Goal: Transaction & Acquisition: Book appointment/travel/reservation

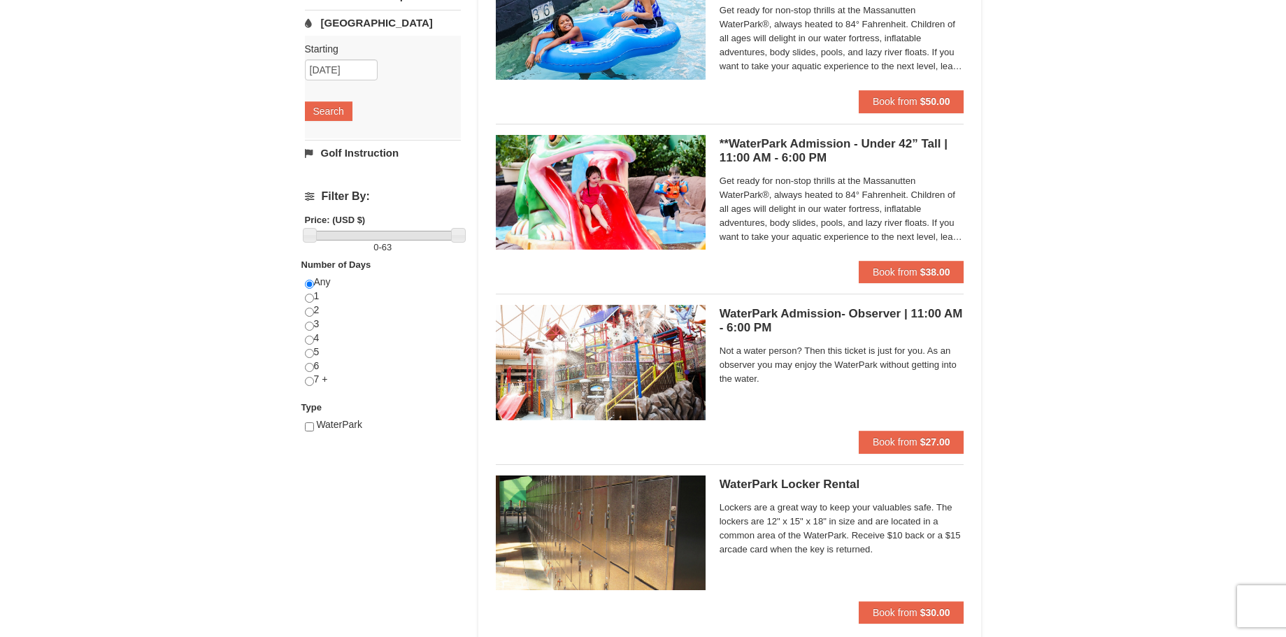
scroll to position [285, 0]
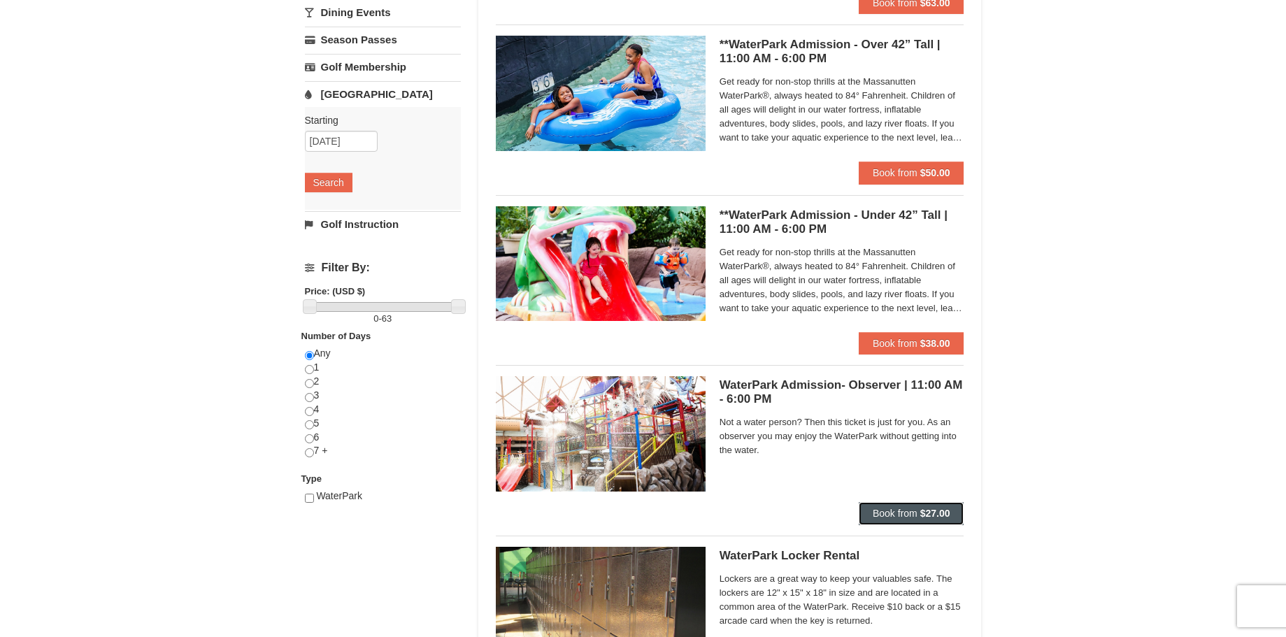
click at [882, 509] on span "Book from" at bounding box center [895, 513] width 45 height 11
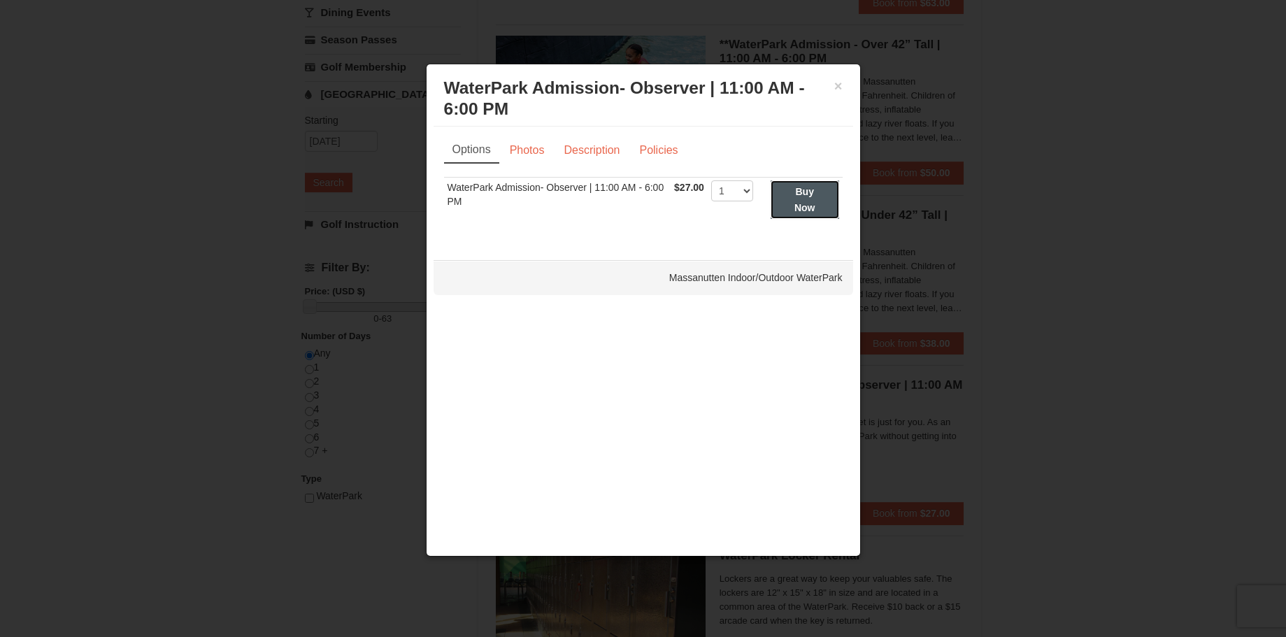
click at [800, 187] on strong "Buy Now" at bounding box center [805, 199] width 21 height 27
click at [800, 187] on div "× WaterPark Admission- Observer | 11:00 AM - 6:00 PM Massanutten Indoor/Outdoor…" at bounding box center [643, 310] width 435 height 493
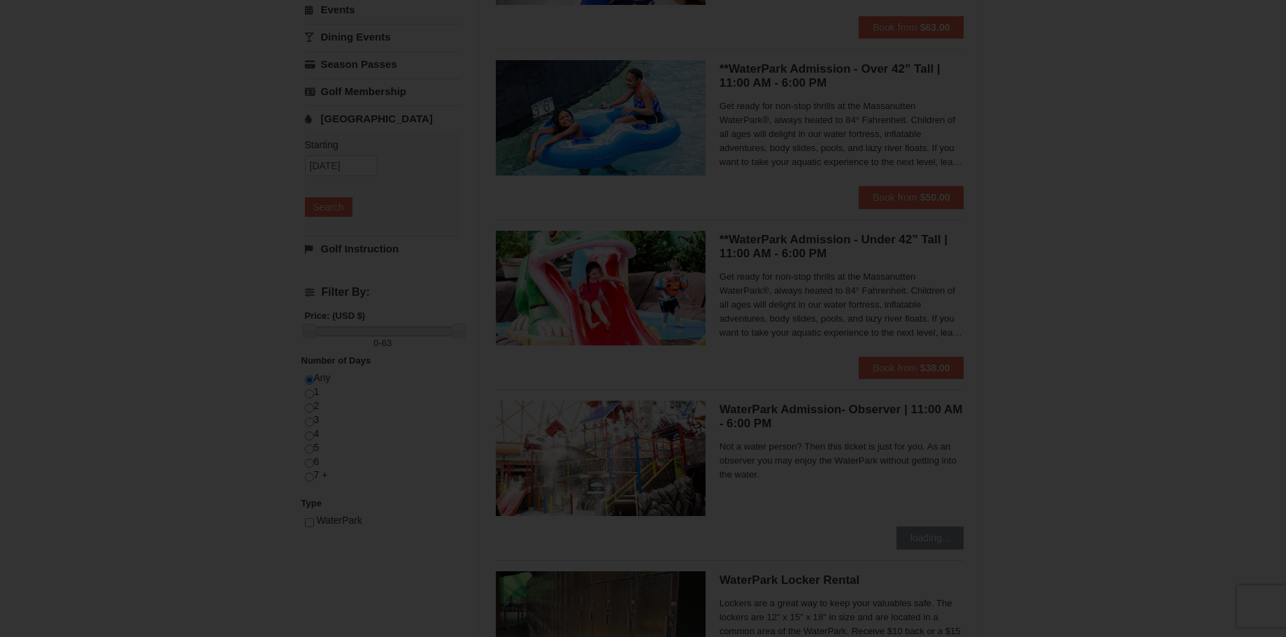
click at [800, 187] on div "× WaterPark Admission- Observer | 11:00 AM - 6:00 PM Massanutten Indoor/Outdoor…" at bounding box center [643, 87] width 435 height 493
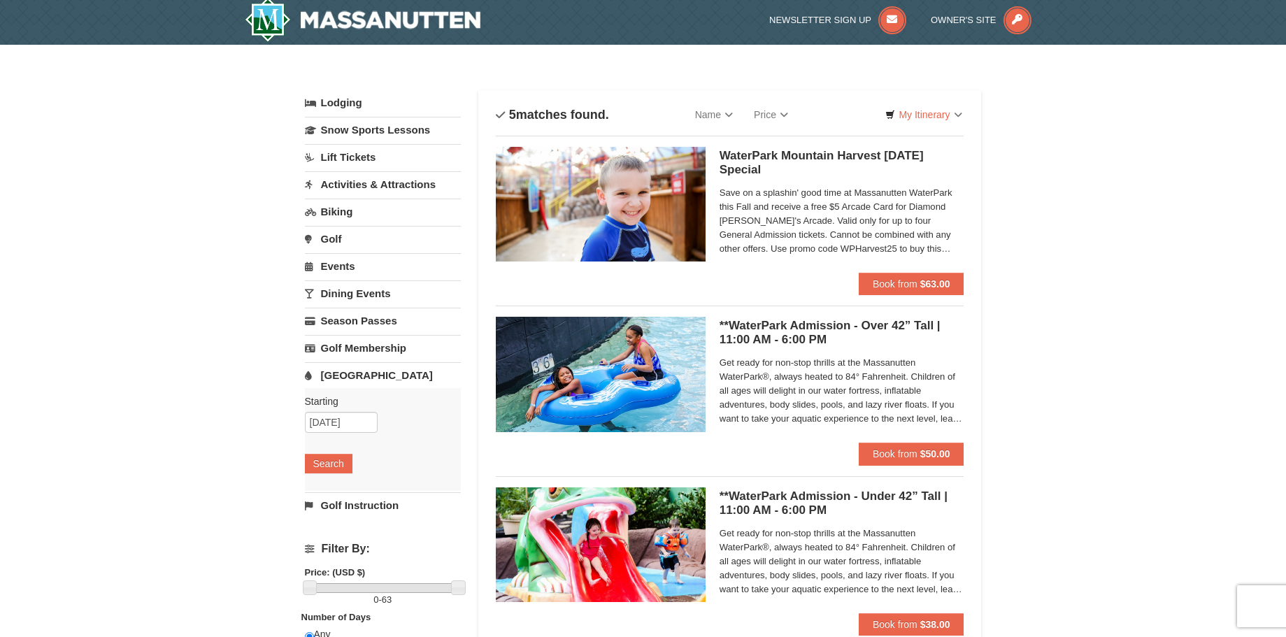
scroll to position [0, 0]
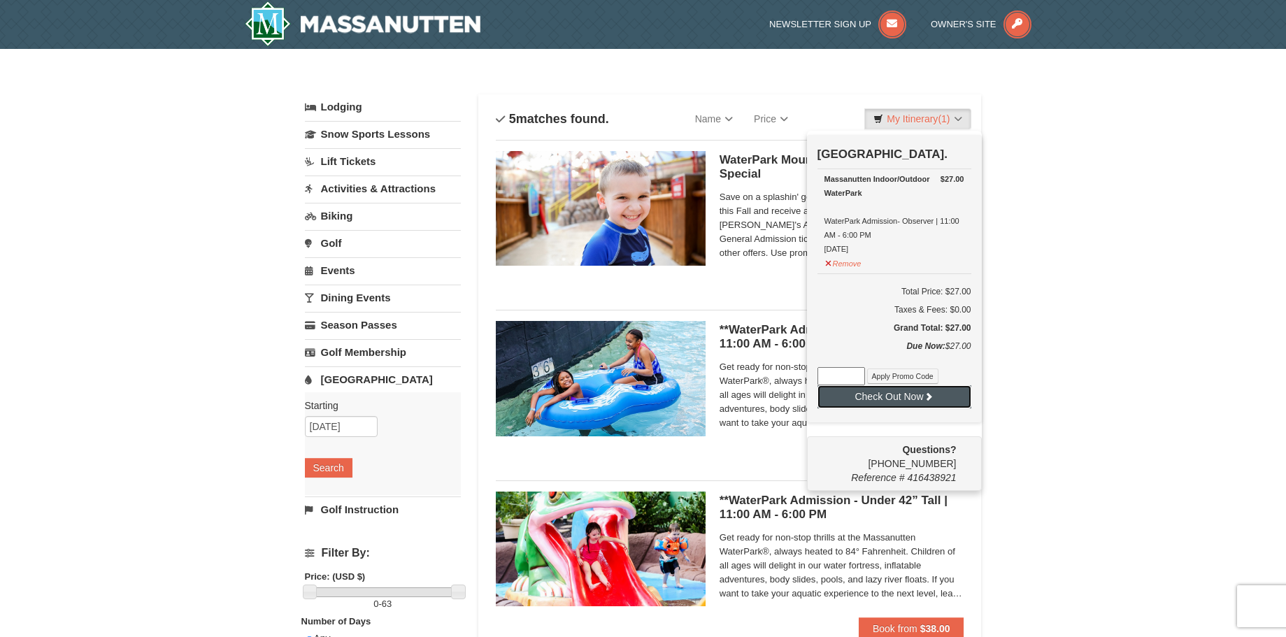
click at [899, 397] on button "Check Out Now" at bounding box center [895, 396] width 154 height 22
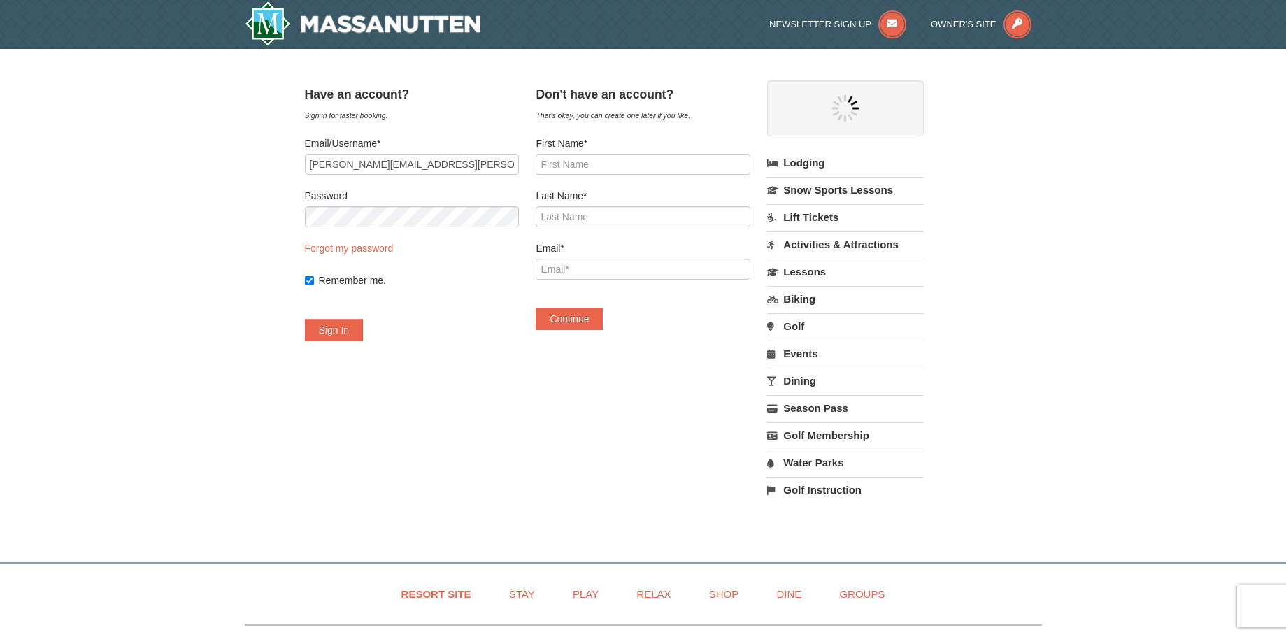
select select "10"
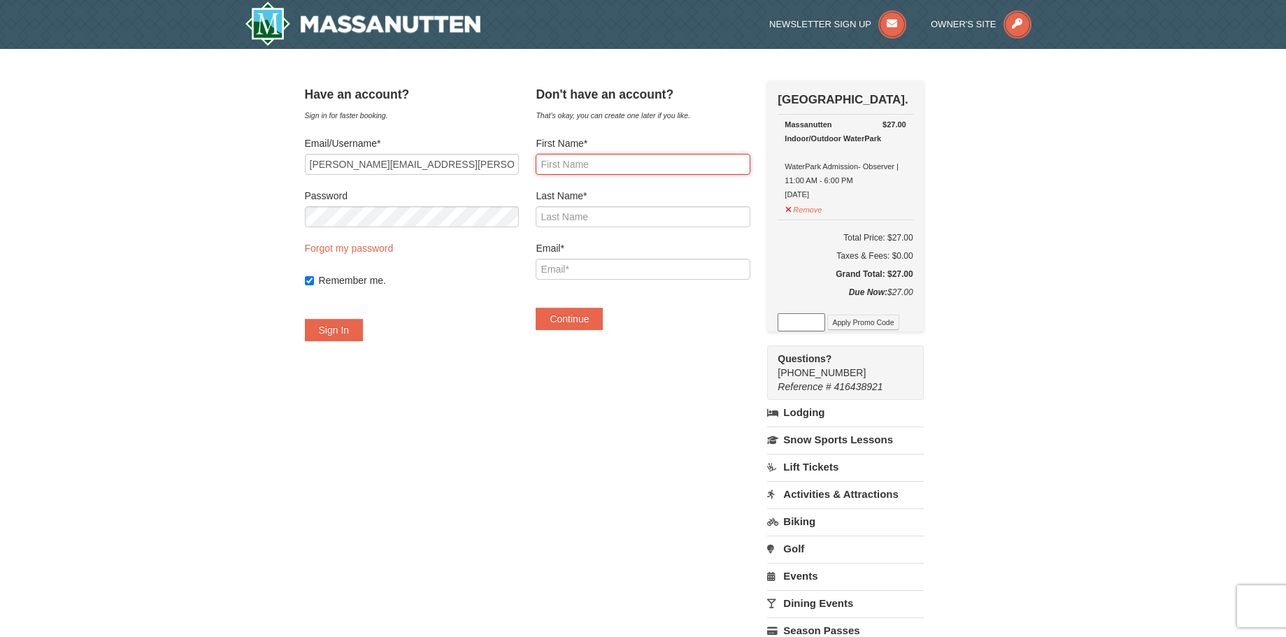
click at [569, 161] on input "First Name*" at bounding box center [643, 164] width 214 height 21
type input "Jean"
type input "Abell"
type input "jean.abell@anderson.kyschools.us"
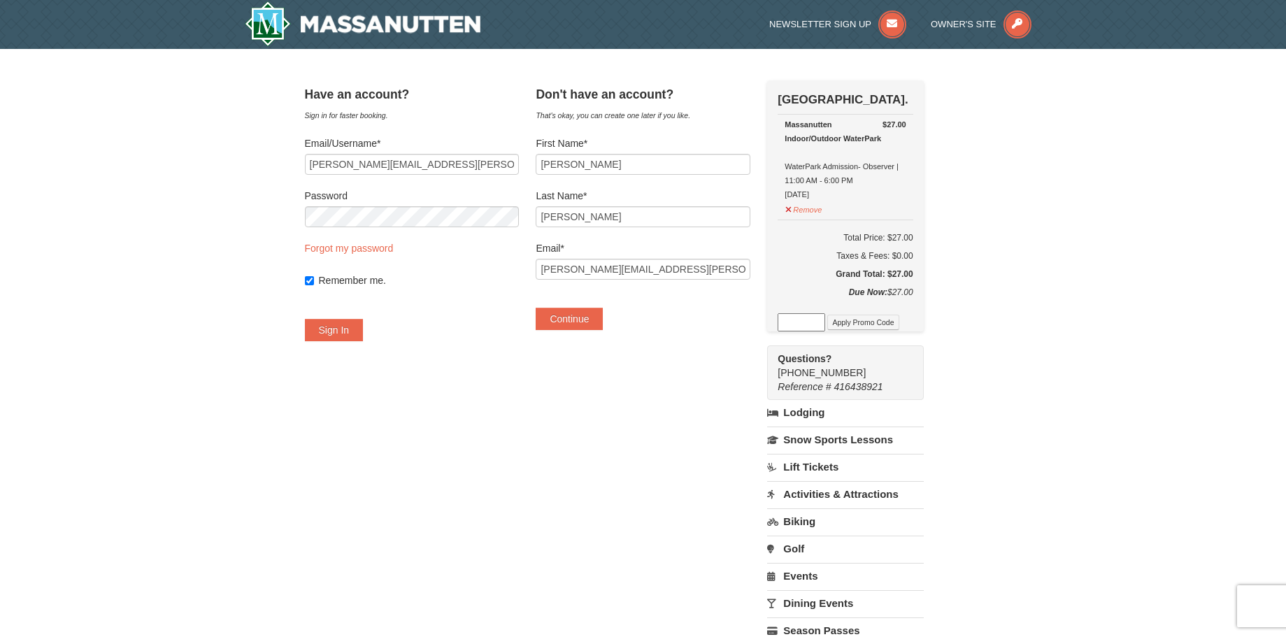
click at [570, 183] on form "First Name* Jean Last Name* Abell Email* jean.abell@anderson.kyschools.us Conti…" at bounding box center [643, 233] width 214 height 194
click at [583, 161] on input "Jean" at bounding box center [643, 164] width 214 height 21
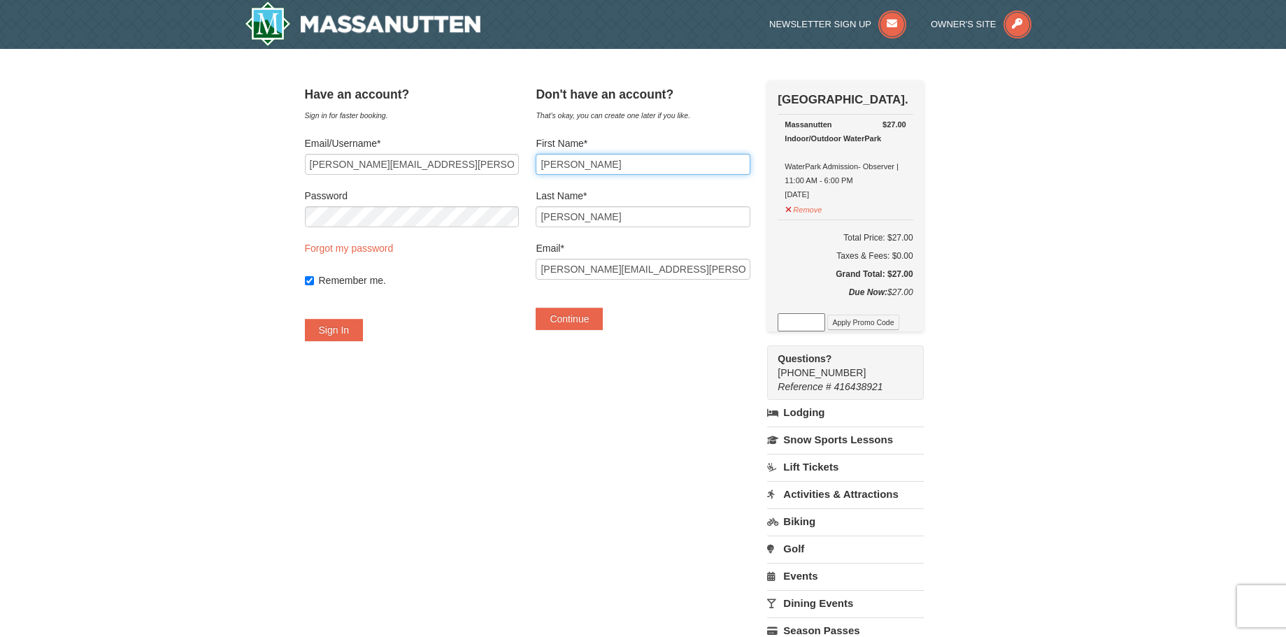
click at [583, 161] on input "Jean" at bounding box center [643, 164] width 214 height 21
type input "Theresa"
click at [625, 462] on div "Have an account? Sign in for faster booking. Email/Username* jean.abell@anderso…" at bounding box center [643, 409] width 677 height 659
drag, startPoint x: 595, startPoint y: 225, endPoint x: 500, endPoint y: 222, distance: 94.5
click at [536, 222] on input "Abell" at bounding box center [643, 216] width 214 height 21
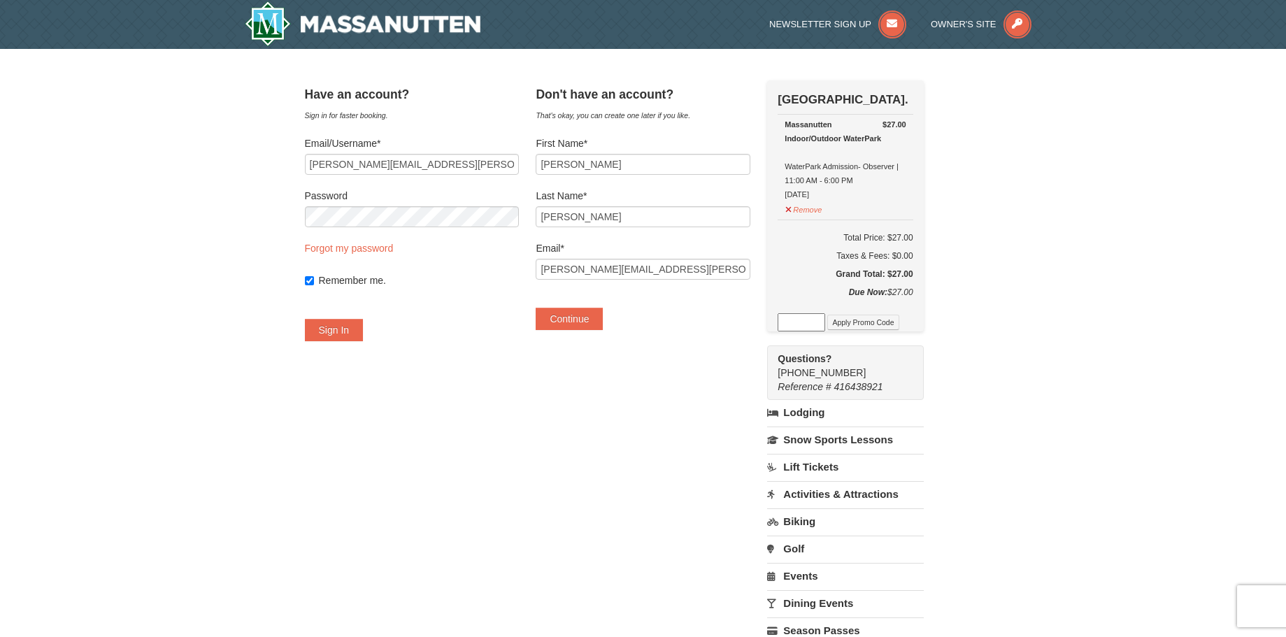
drag, startPoint x: 582, startPoint y: 205, endPoint x: 555, endPoint y: 211, distance: 27.3
click at [555, 211] on div "Last Name* Abell" at bounding box center [643, 208] width 214 height 38
click at [555, 211] on input "Abell" at bounding box center [643, 216] width 214 height 21
drag, startPoint x: 590, startPoint y: 168, endPoint x: 571, endPoint y: 168, distance: 19.6
click at [571, 168] on input "Theresa" at bounding box center [643, 164] width 214 height 21
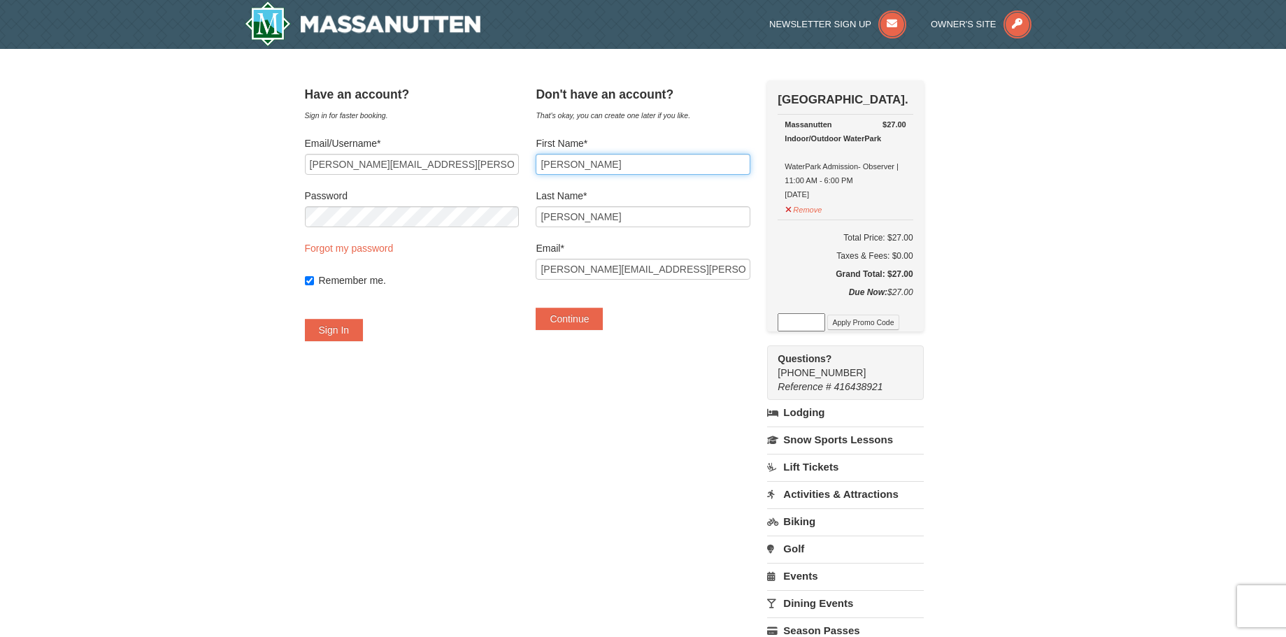
drag, startPoint x: 602, startPoint y: 159, endPoint x: 549, endPoint y: 166, distance: 53.6
click at [549, 166] on input "Theresa" at bounding box center [643, 164] width 214 height 21
click at [549, 166] on div "Have an account? Sign in for faster booking. Email/Username* jean.abell@anderso…" at bounding box center [643, 409] width 677 height 659
click at [600, 168] on input "Theresa" at bounding box center [643, 164] width 214 height 21
click at [578, 313] on button "Continue" at bounding box center [569, 319] width 67 height 22
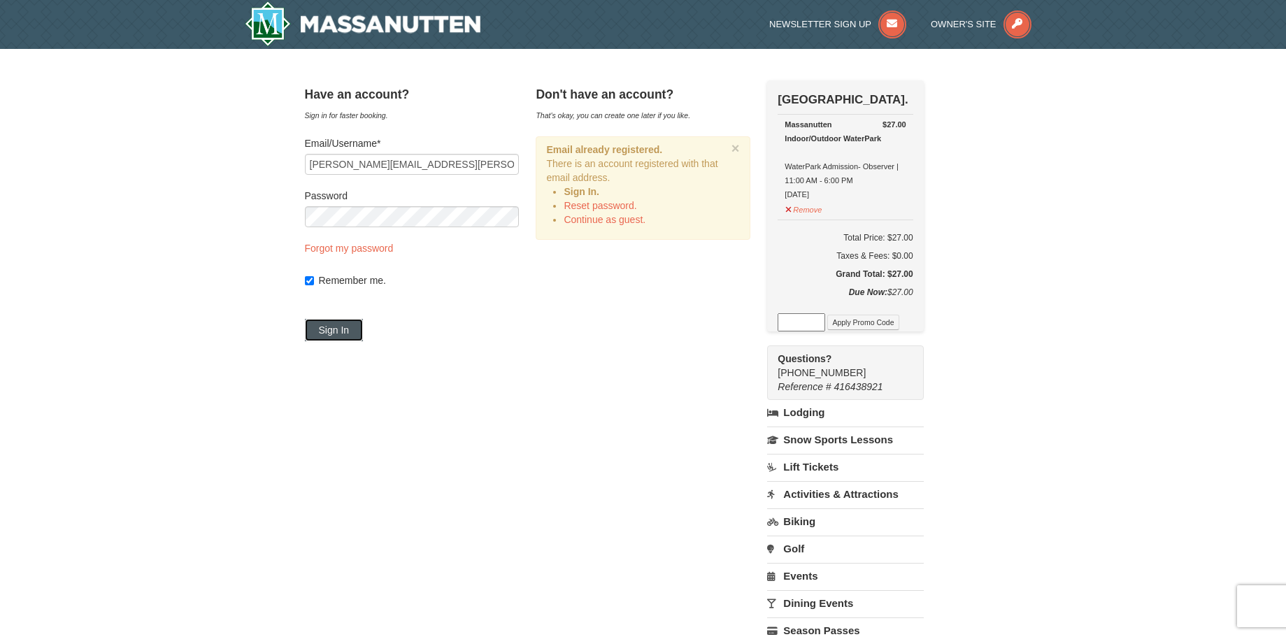
click at [342, 330] on button "Sign In" at bounding box center [334, 330] width 59 height 22
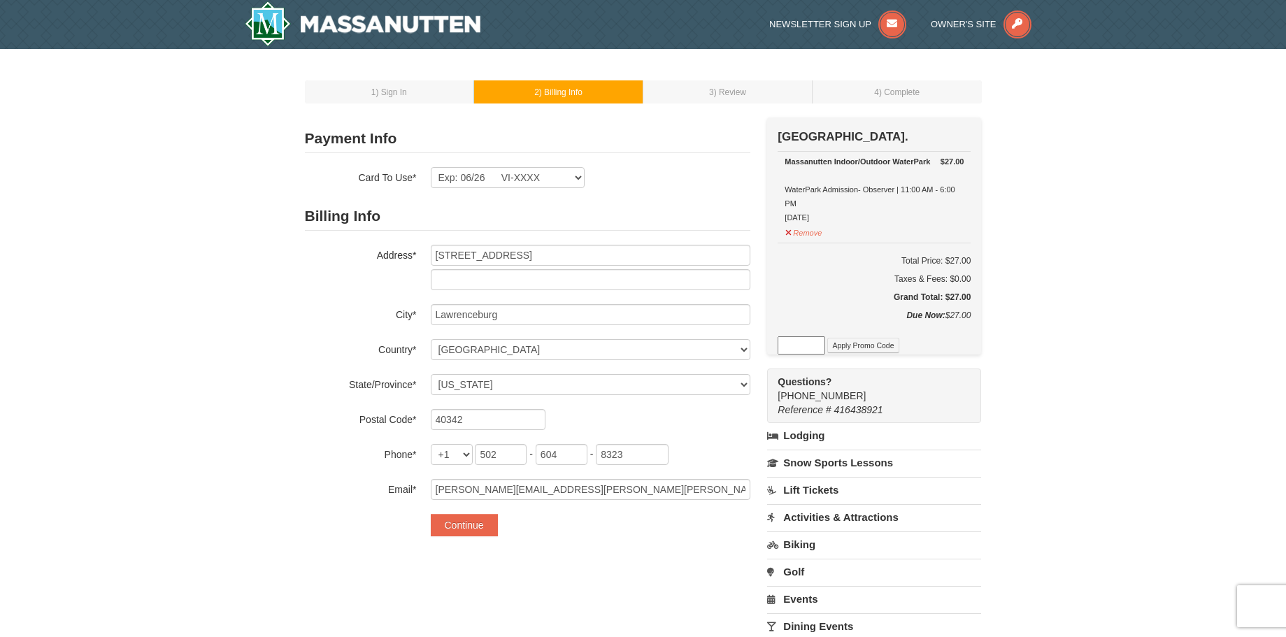
select select "KY"
click at [431, 167] on select "Exp: 06/26 VI-XXXX New Card" at bounding box center [508, 177] width 154 height 21
select select
click option "New Card" at bounding box center [0, 0] width 0 height 0
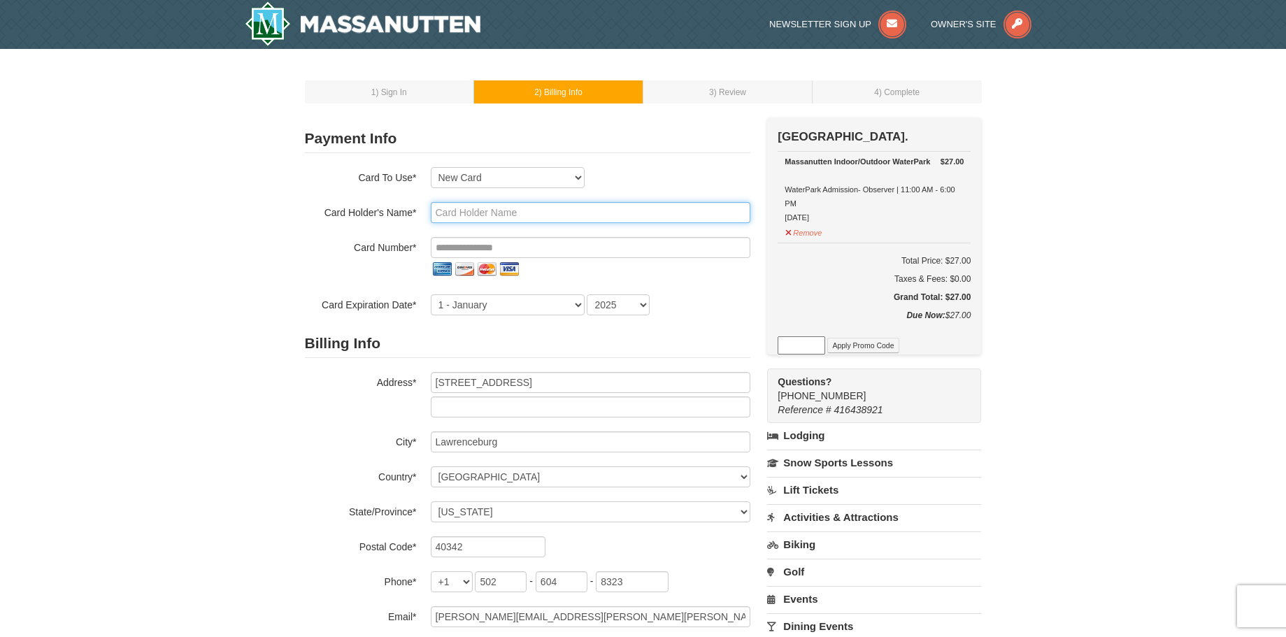
click at [473, 212] on input "text" at bounding box center [591, 212] width 320 height 21
type input "Theresa J Abell"
type input "**********"
select select "10"
select select "2029"
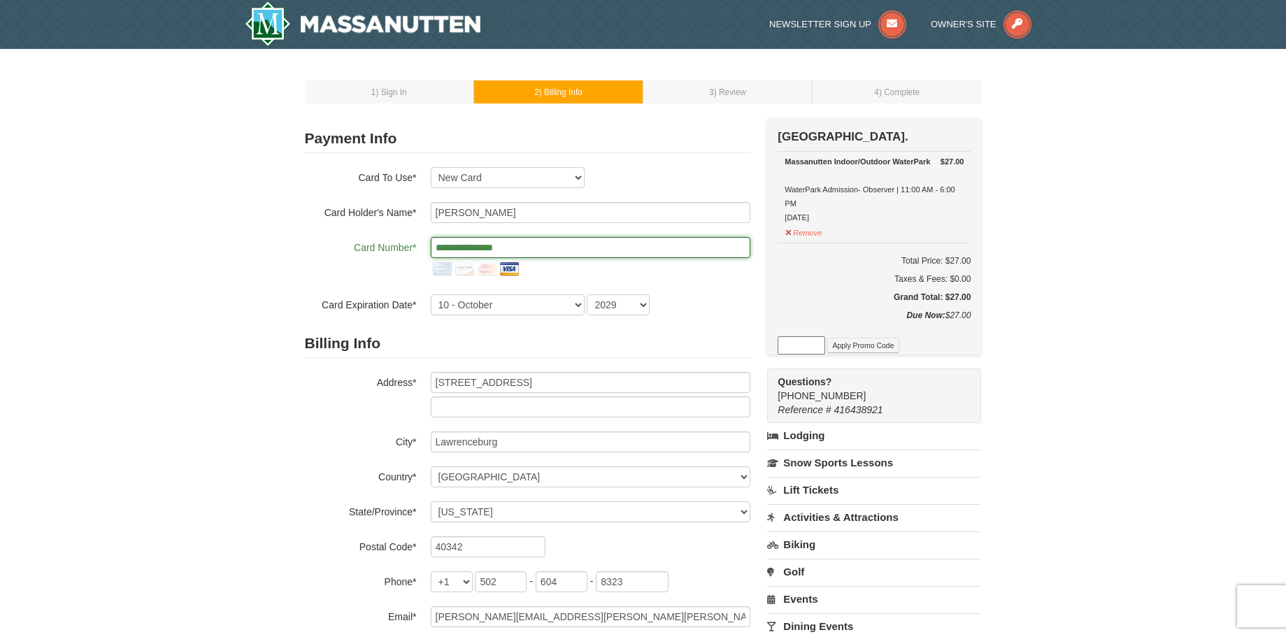
drag, startPoint x: 546, startPoint y: 256, endPoint x: 406, endPoint y: 243, distance: 139.8
click at [431, 243] on input "**********" at bounding box center [591, 247] width 320 height 21
type input "**********"
click at [476, 269] on img at bounding box center [487, 269] width 22 height 22
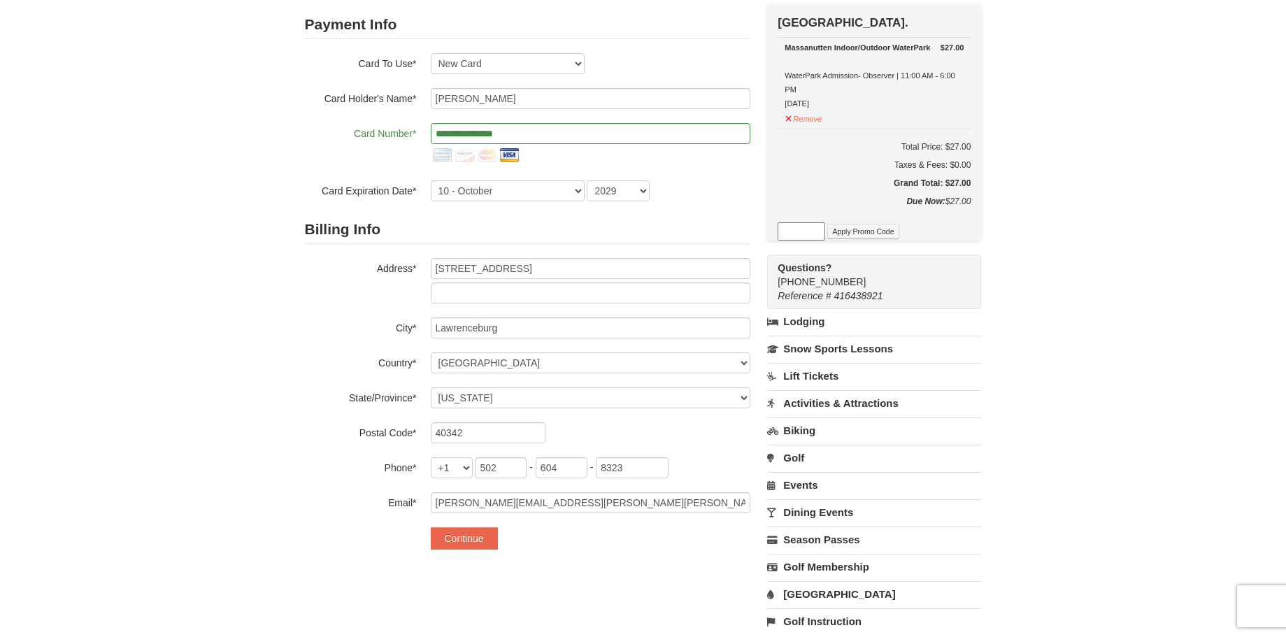
scroll to position [143, 0]
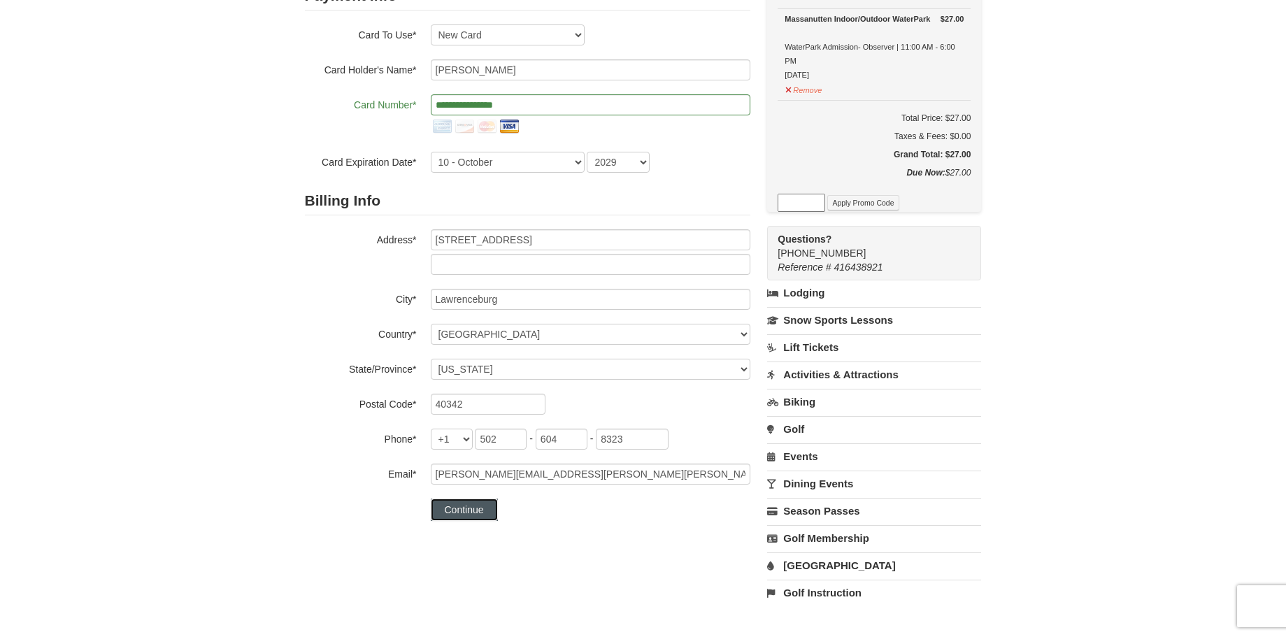
click at [451, 508] on button "Continue" at bounding box center [464, 510] width 67 height 22
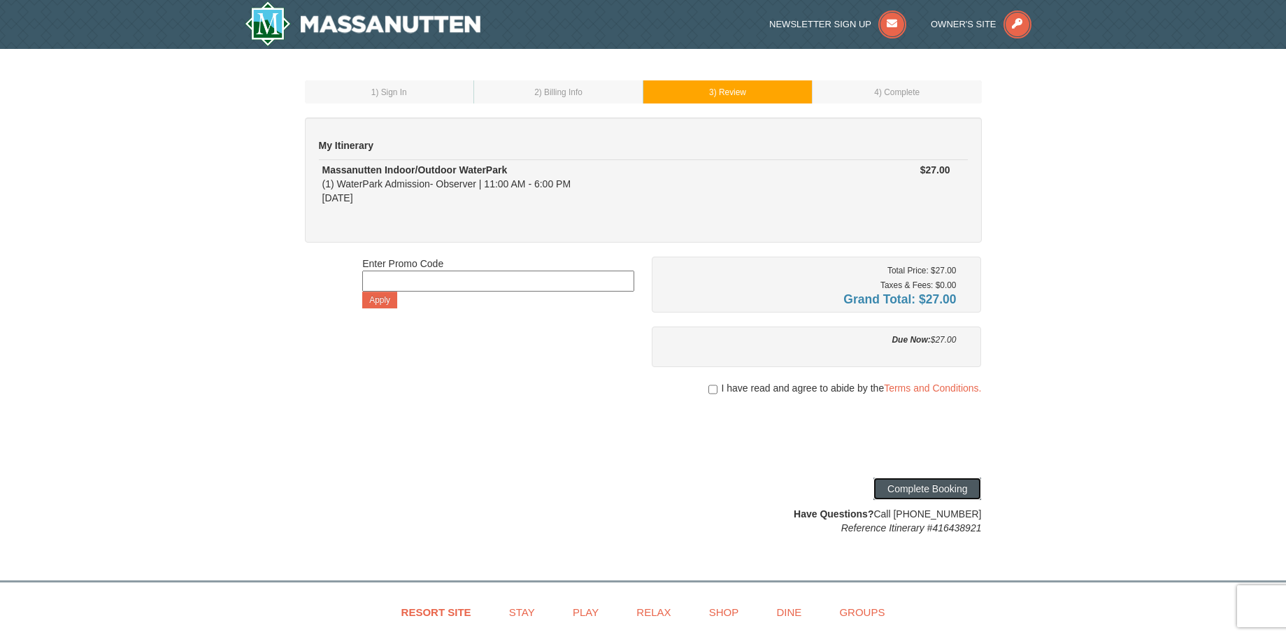
click at [912, 489] on button "Complete Booking" at bounding box center [928, 489] width 108 height 22
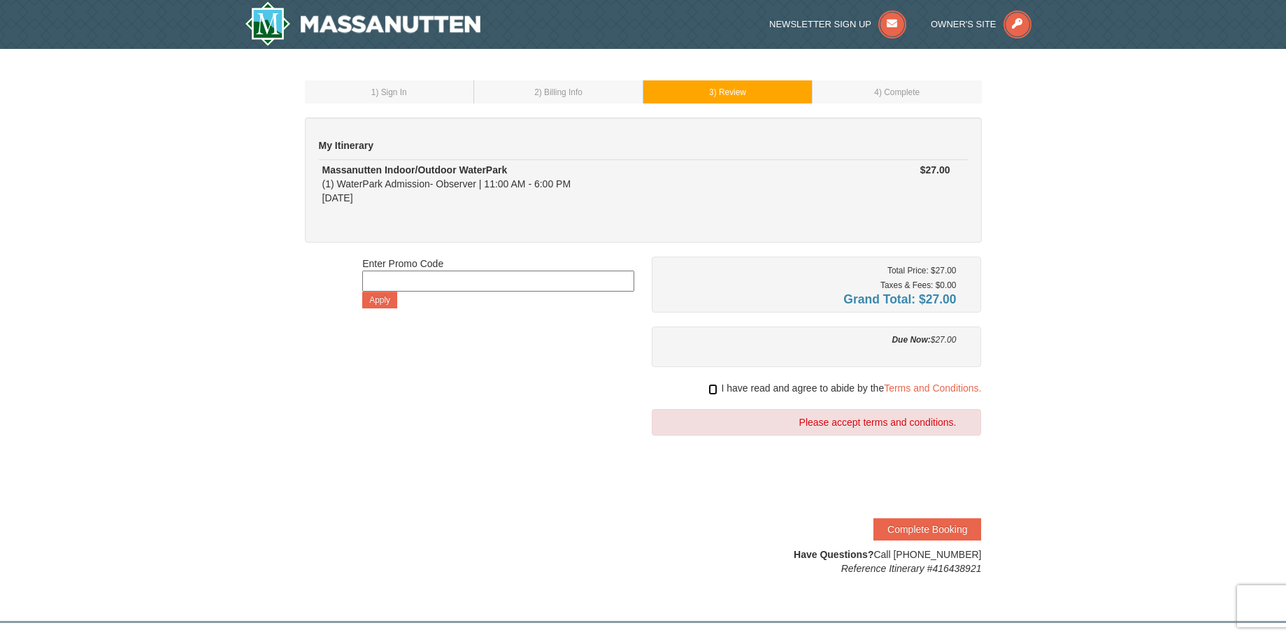
click at [714, 390] on input "checkbox" at bounding box center [713, 389] width 9 height 11
click at [711, 391] on input "checkbox" at bounding box center [713, 389] width 9 height 11
checkbox input "true"
click at [896, 523] on button "Complete Booking" at bounding box center [928, 529] width 108 height 22
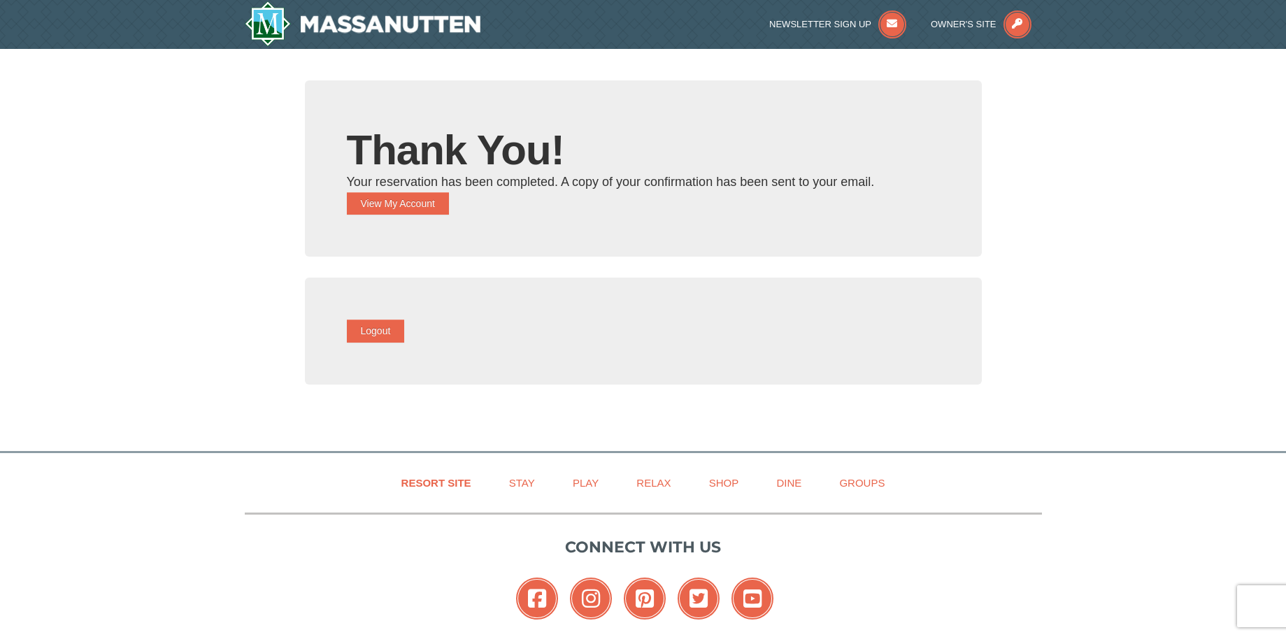
click at [418, 191] on div "Your reservation has been completed. A copy of your confirmation has been sent …" at bounding box center [643, 181] width 593 height 21
click at [416, 207] on button "View My Account" at bounding box center [398, 203] width 102 height 22
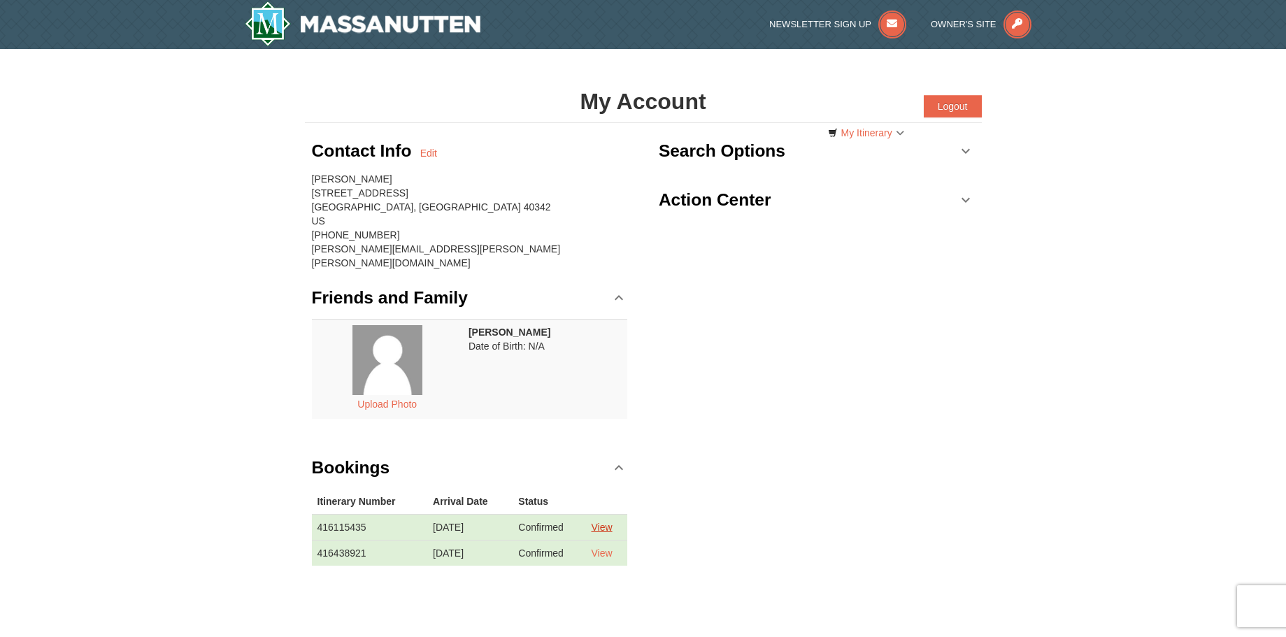
click at [606, 522] on link "View" at bounding box center [601, 527] width 21 height 11
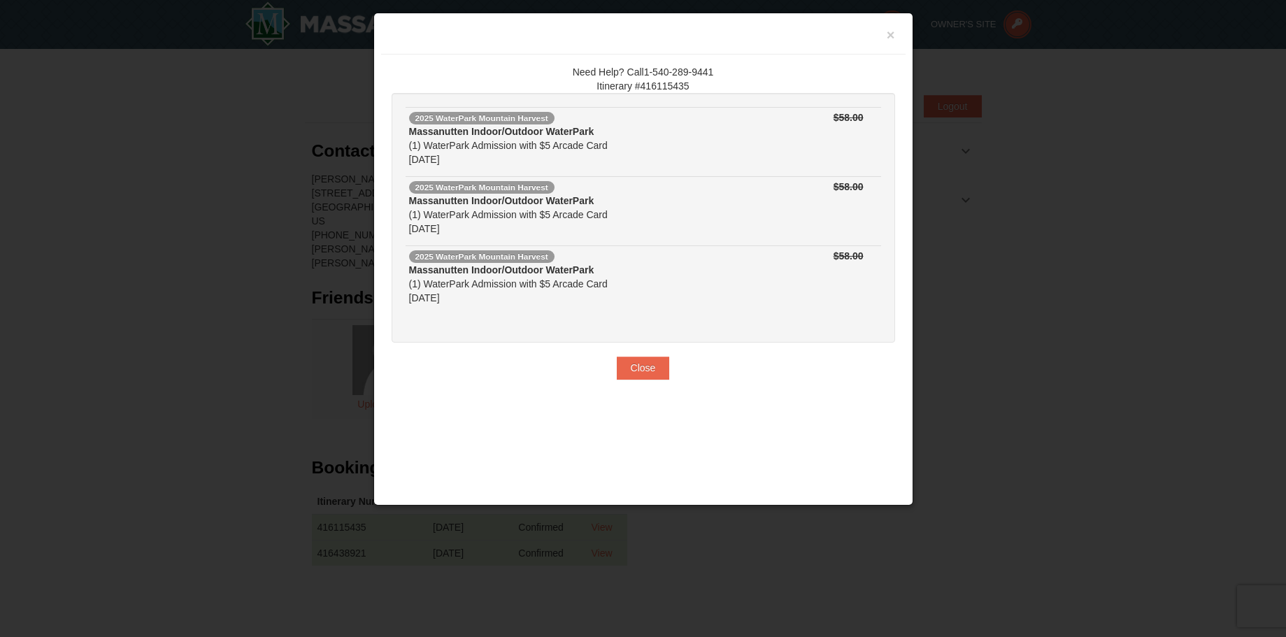
click at [288, 339] on div at bounding box center [643, 318] width 1286 height 637
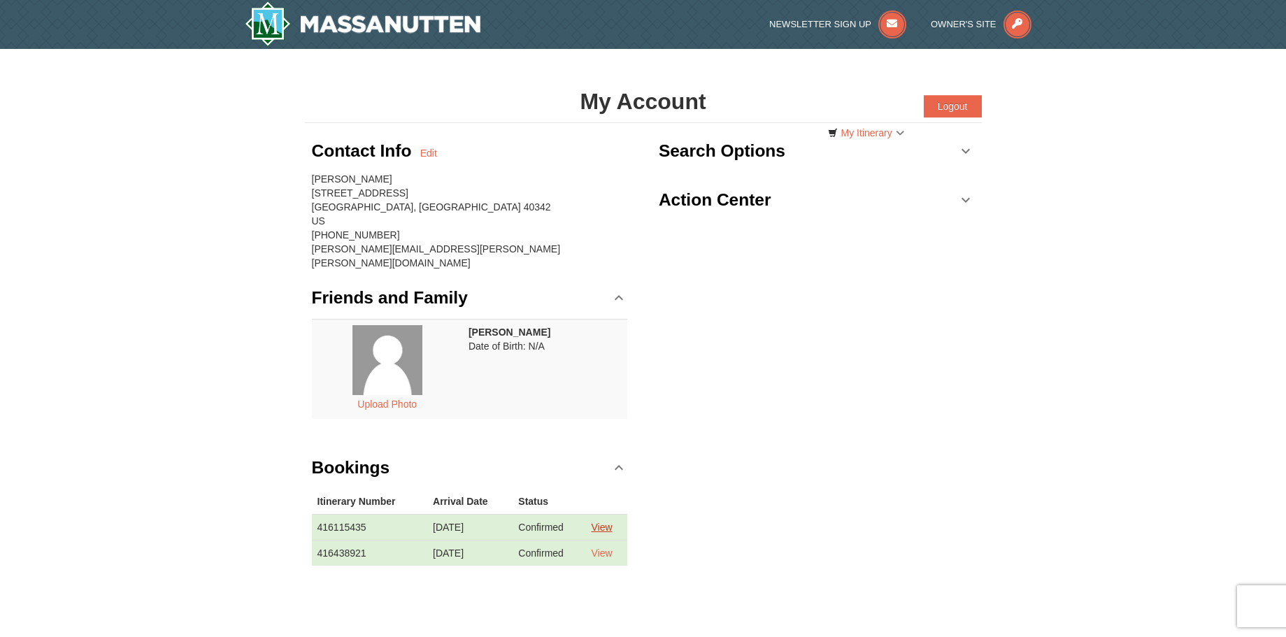
click at [606, 522] on link "View" at bounding box center [601, 527] width 21 height 11
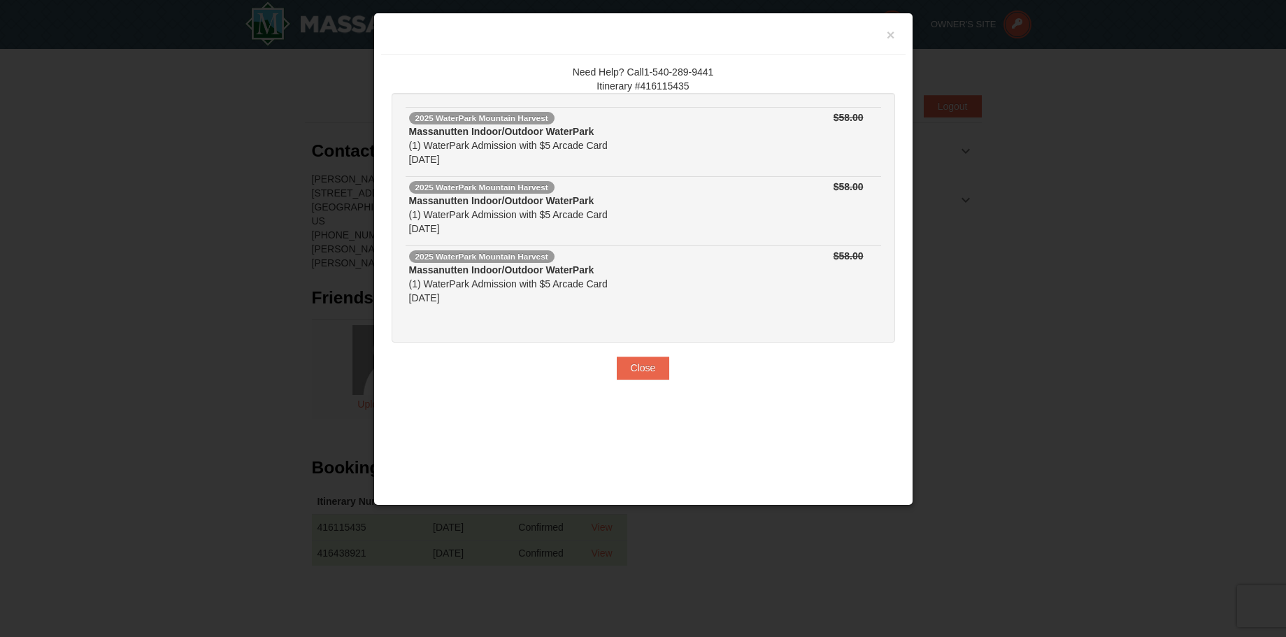
click at [287, 379] on div at bounding box center [643, 318] width 1286 height 637
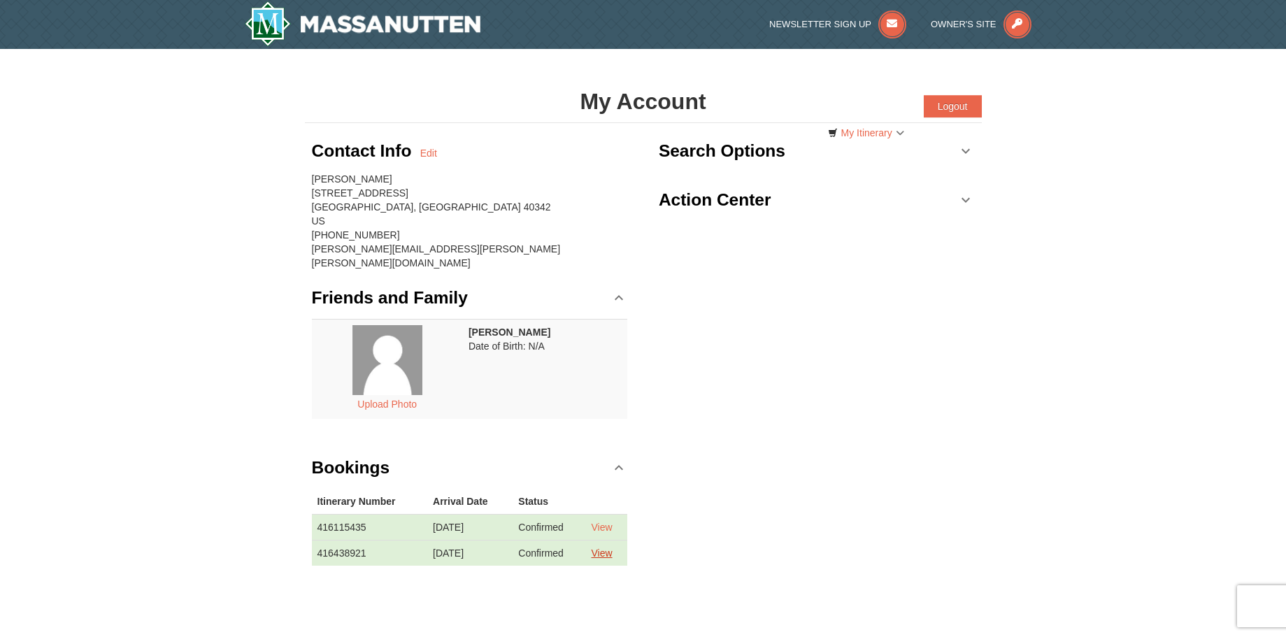
click at [609, 548] on link "View" at bounding box center [601, 553] width 21 height 11
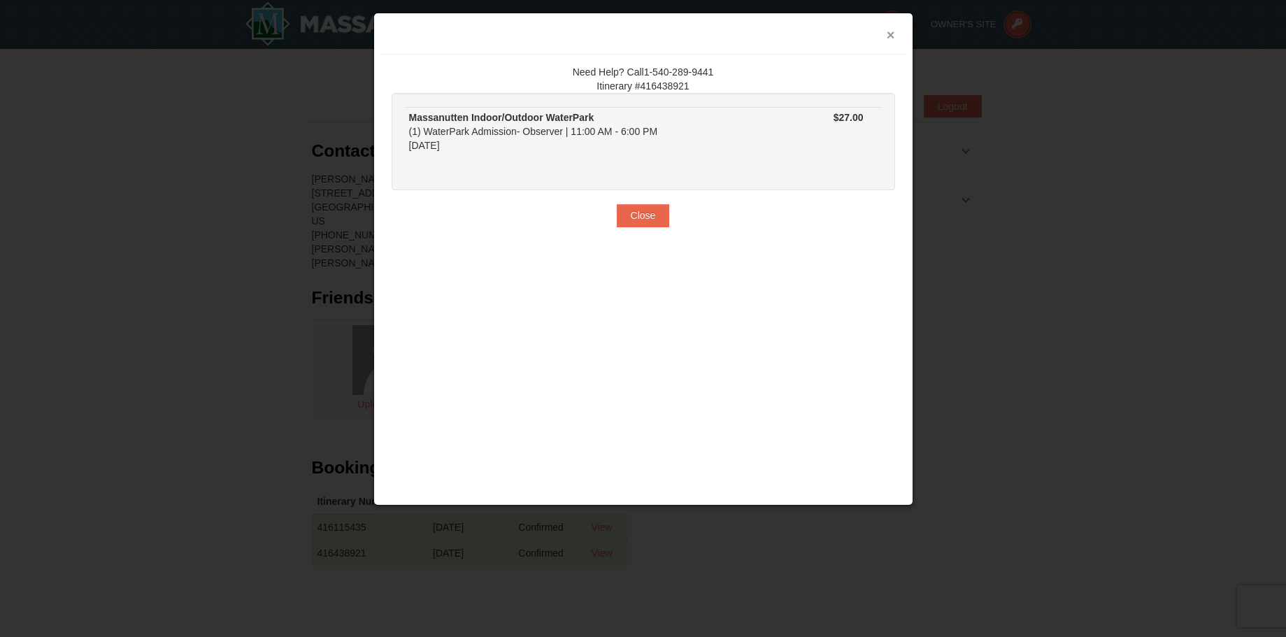
click at [893, 38] on button "×" at bounding box center [891, 35] width 8 height 14
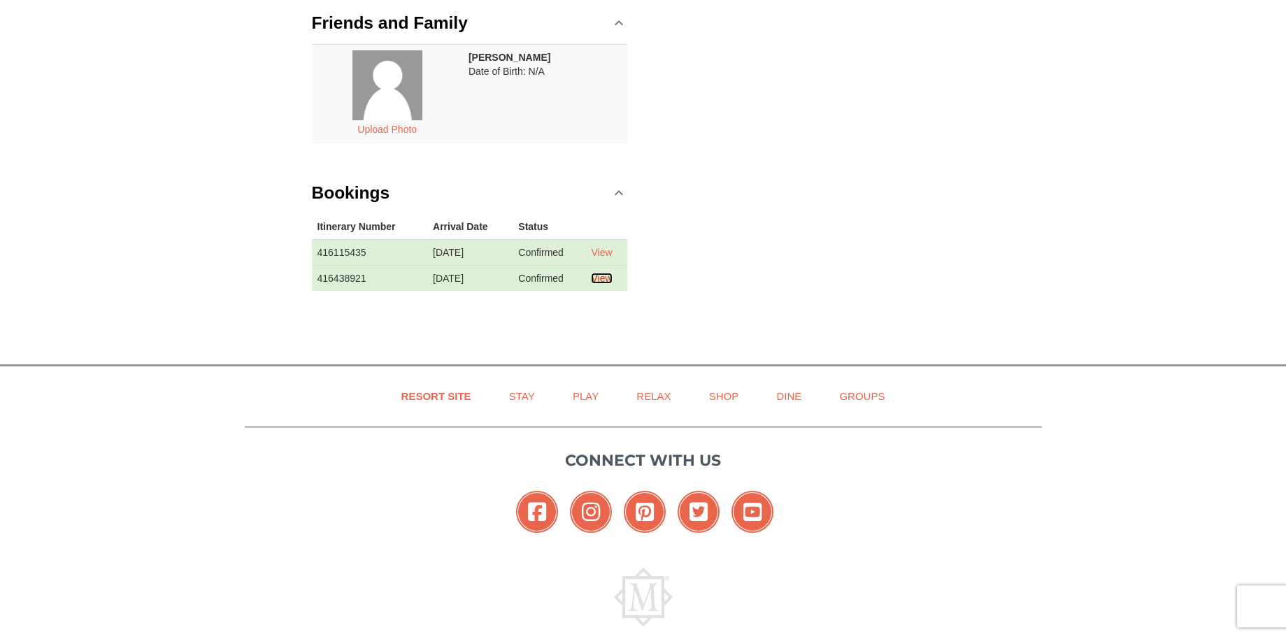
scroll to position [285, 0]
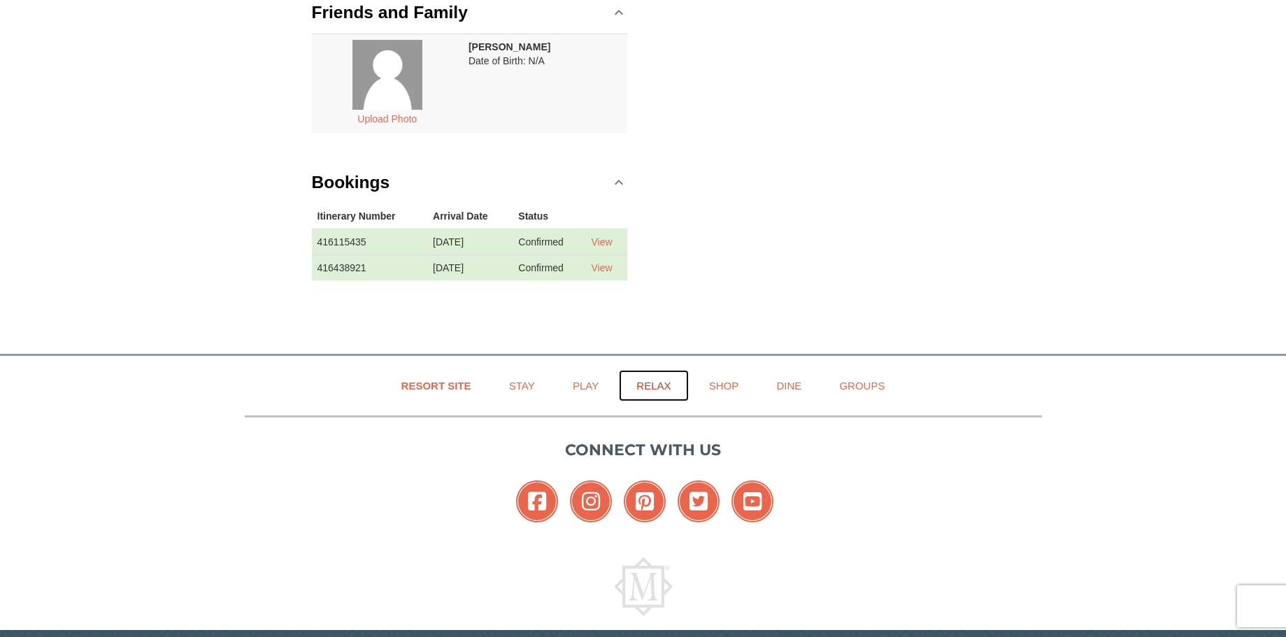
click at [649, 378] on link "Relax" at bounding box center [653, 385] width 69 height 31
